Goal: Find specific page/section: Find specific page/section

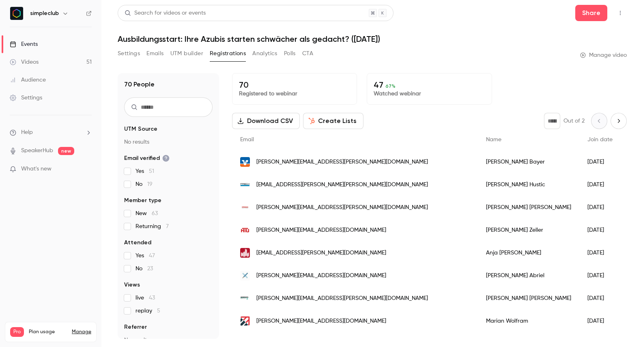
scroll to position [12, 0]
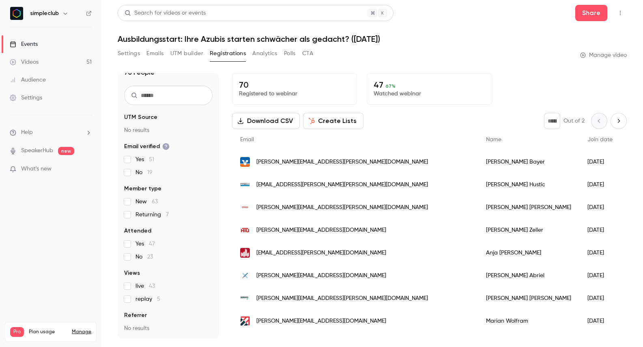
click at [275, 55] on button "Analytics" at bounding box center [264, 53] width 25 height 13
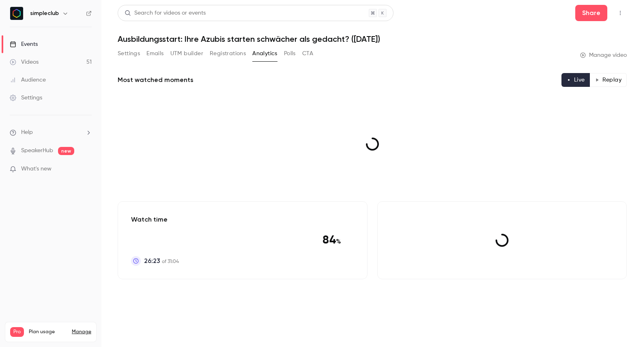
drag, startPoint x: 310, startPoint y: 54, endPoint x: 304, endPoint y: 54, distance: 6.5
click at [310, 55] on button "CTA" at bounding box center [307, 53] width 11 height 13
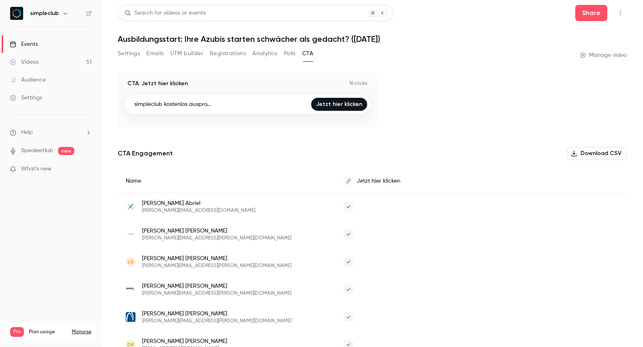
click at [304, 54] on button "CTA" at bounding box center [307, 53] width 11 height 13
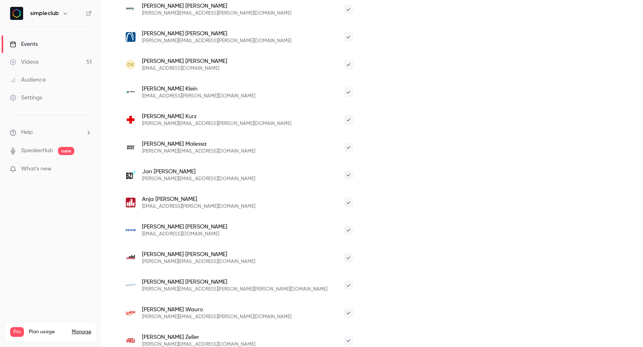
scroll to position [282, 0]
